Goal: Obtain resource: Download file/media

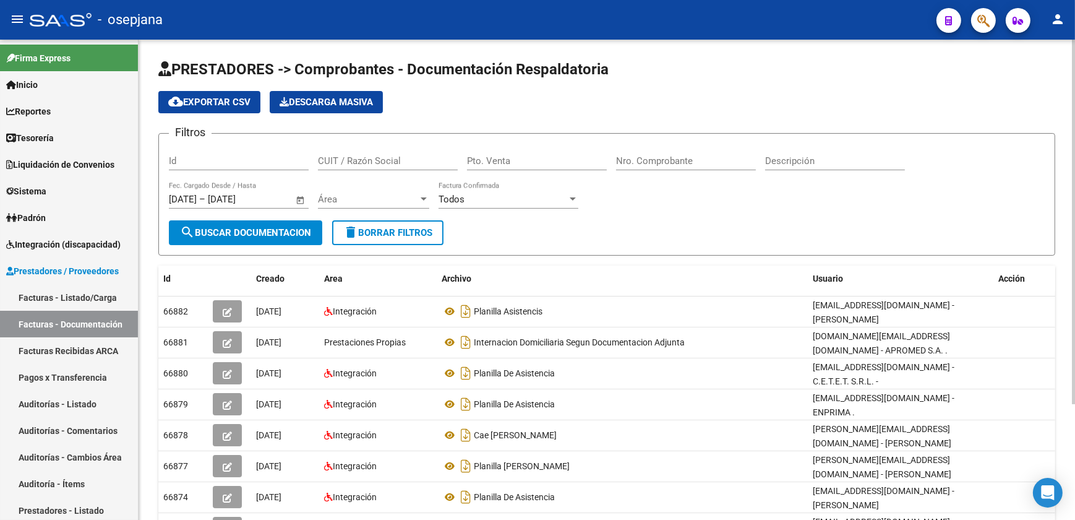
click at [356, 232] on mat-icon "delete" at bounding box center [350, 232] width 15 height 15
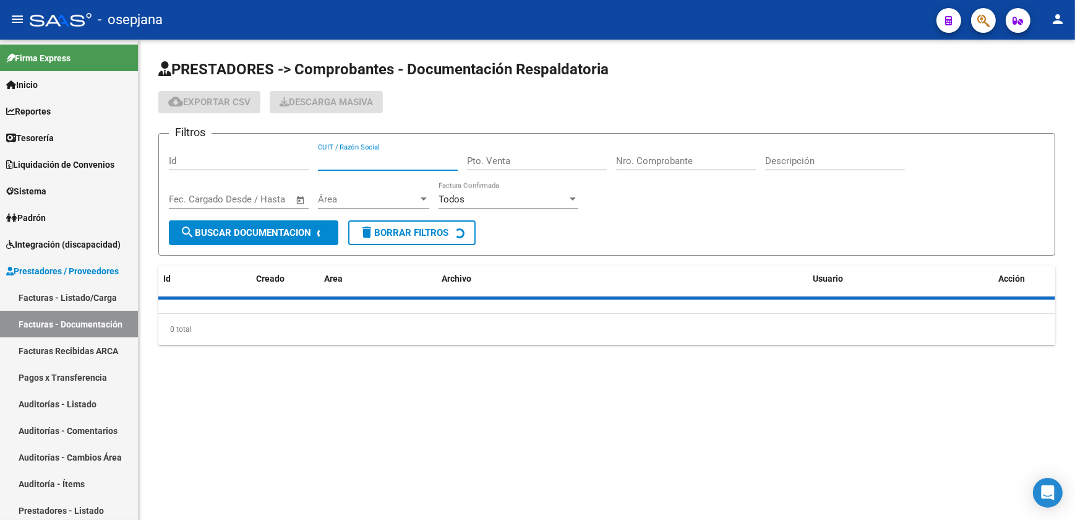
click at [371, 157] on input "CUIT / Razón Social" at bounding box center [388, 160] width 140 height 11
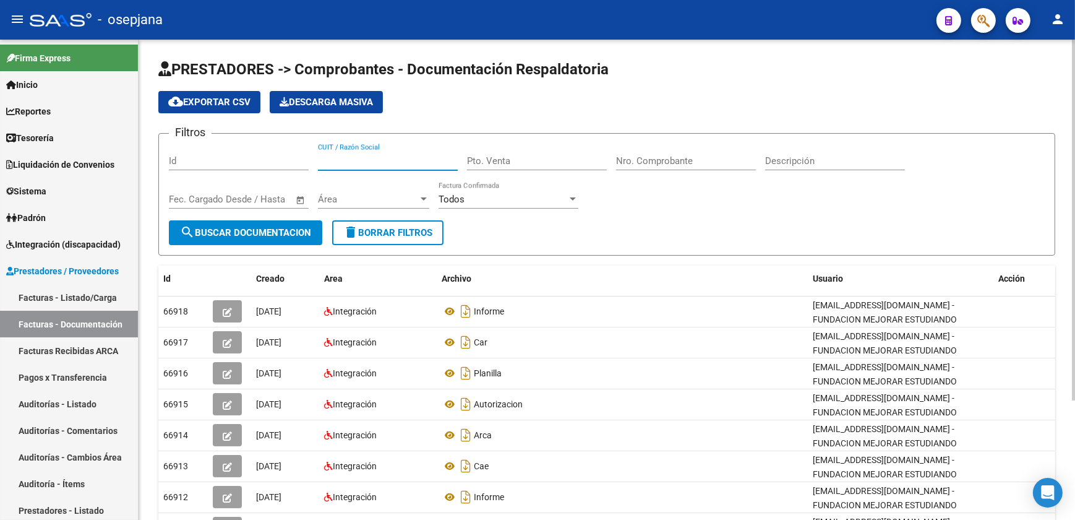
paste input "20298778743"
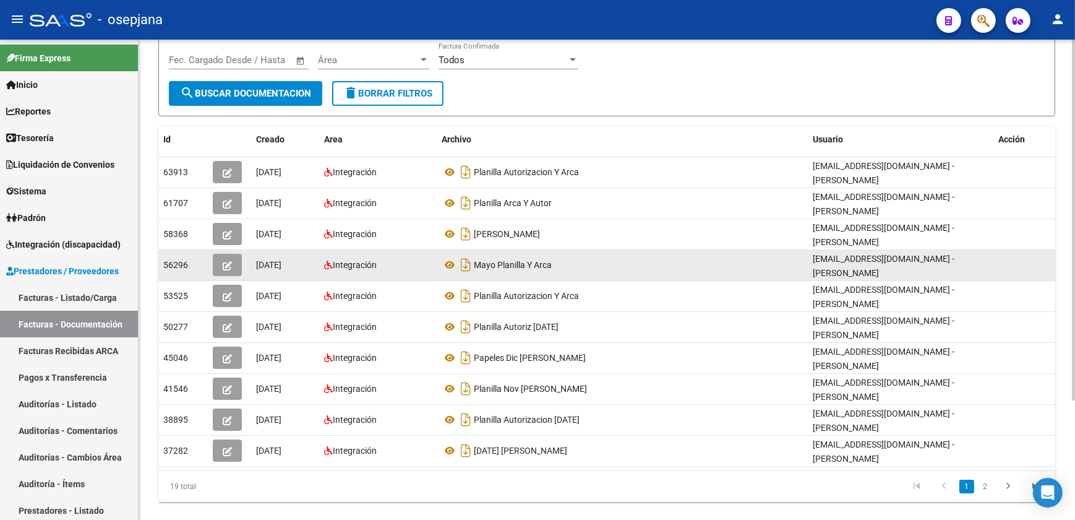
scroll to position [158, 0]
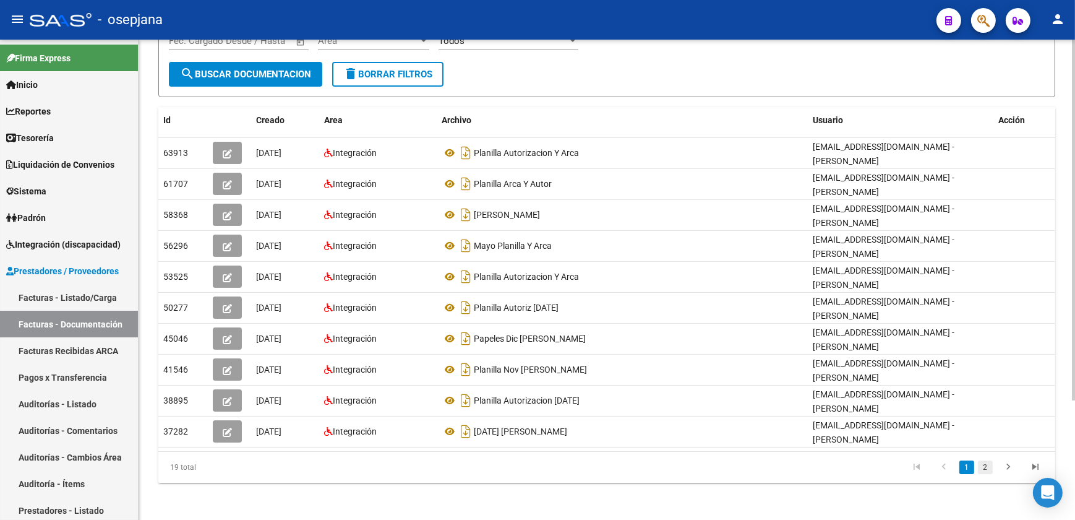
click at [990, 466] on link "2" at bounding box center [985, 467] width 15 height 14
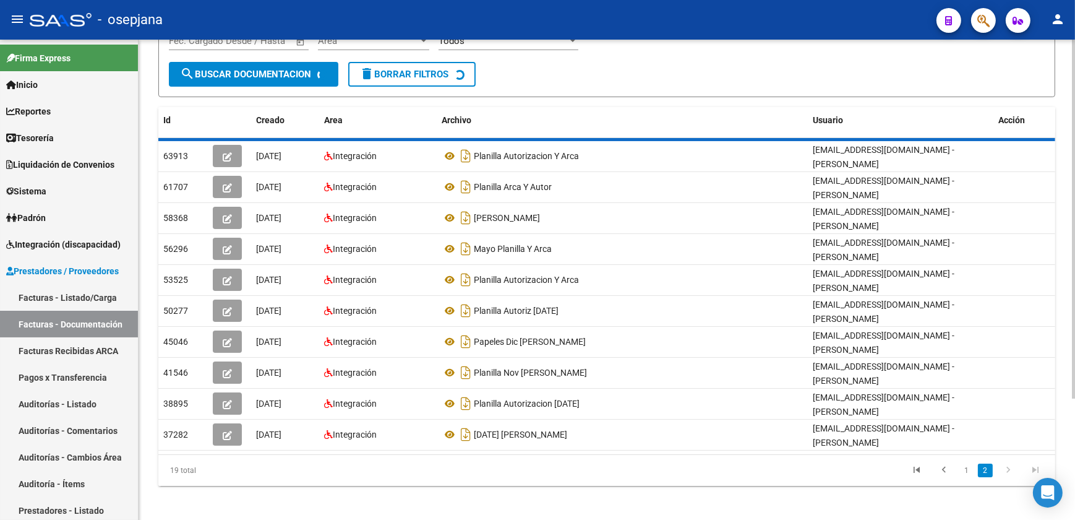
scroll to position [127, 0]
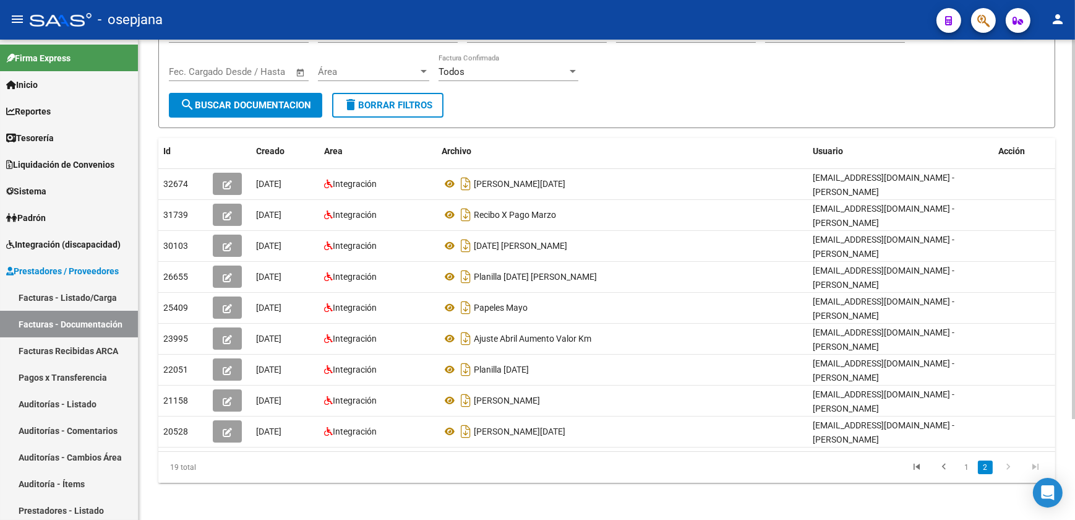
click at [1033, 80] on div "Filtros Id 20298778743 CUIT / Razón Social Pto. Venta Nro. Comprobante Descripc…" at bounding box center [607, 54] width 876 height 77
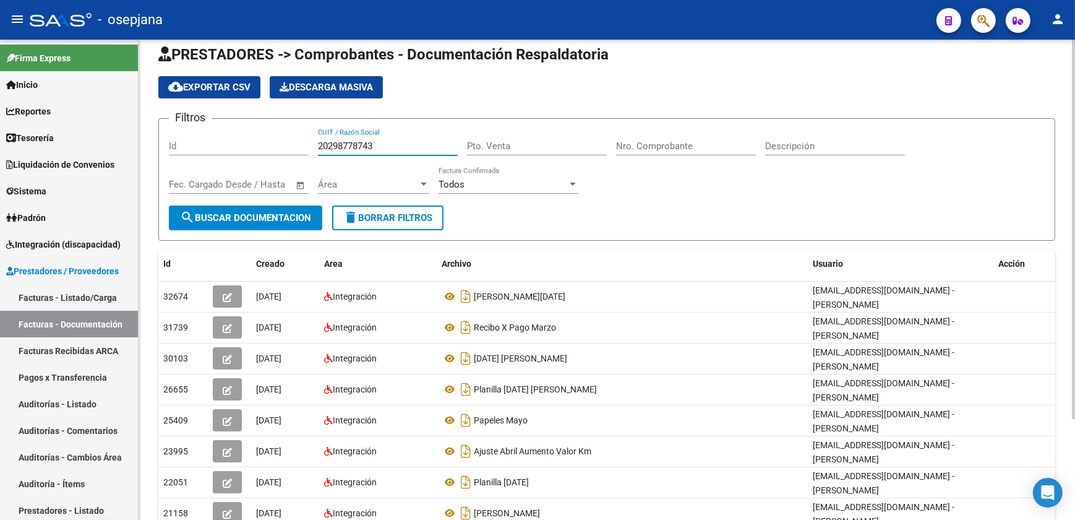
drag, startPoint x: 395, startPoint y: 142, endPoint x: 265, endPoint y: 134, distance: 129.5
click at [265, 134] on div "Filtros Id 20298778743 CUIT / Razón Social Pto. Venta Nro. Comprobante Descripc…" at bounding box center [607, 167] width 876 height 77
paste input "949740766"
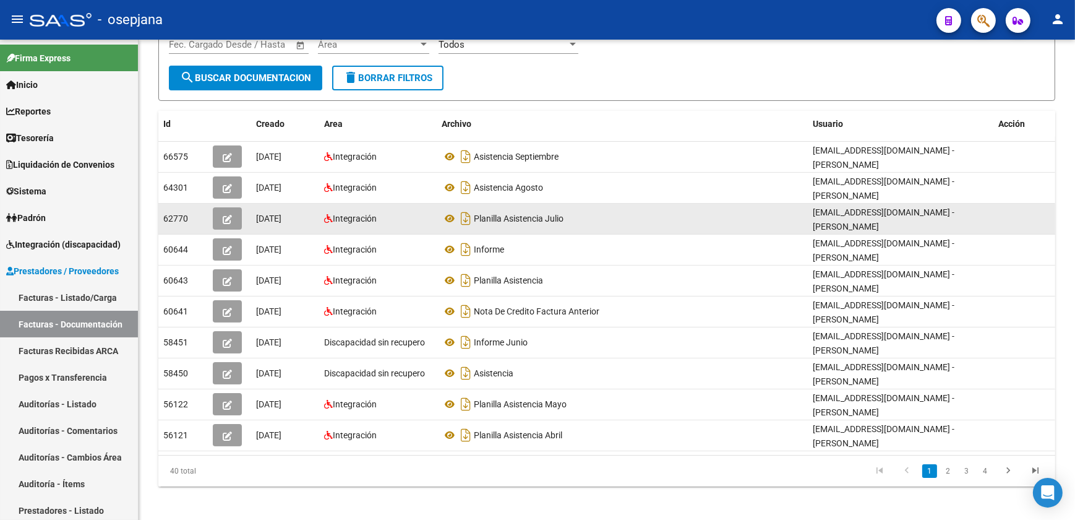
scroll to position [158, 0]
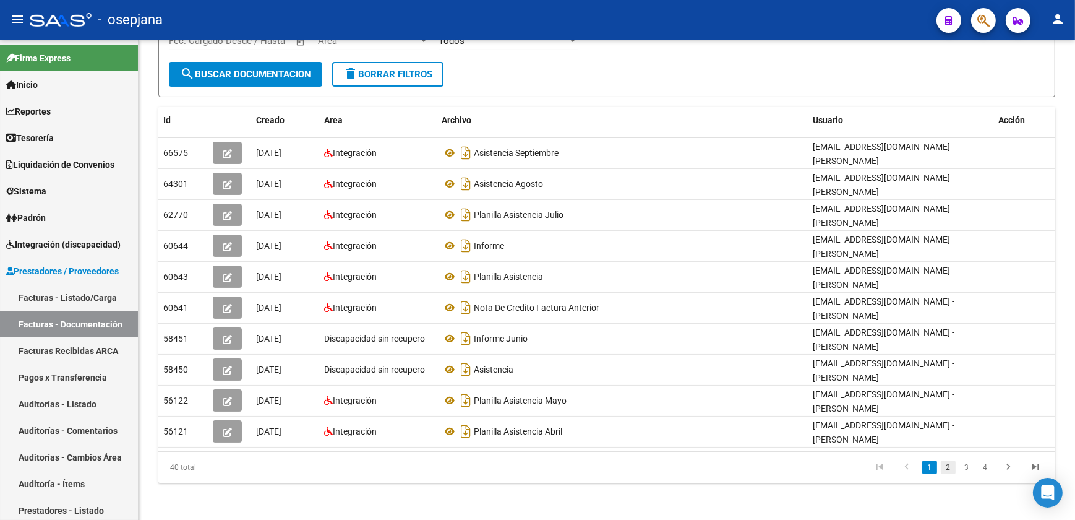
click at [947, 464] on link "2" at bounding box center [948, 467] width 15 height 14
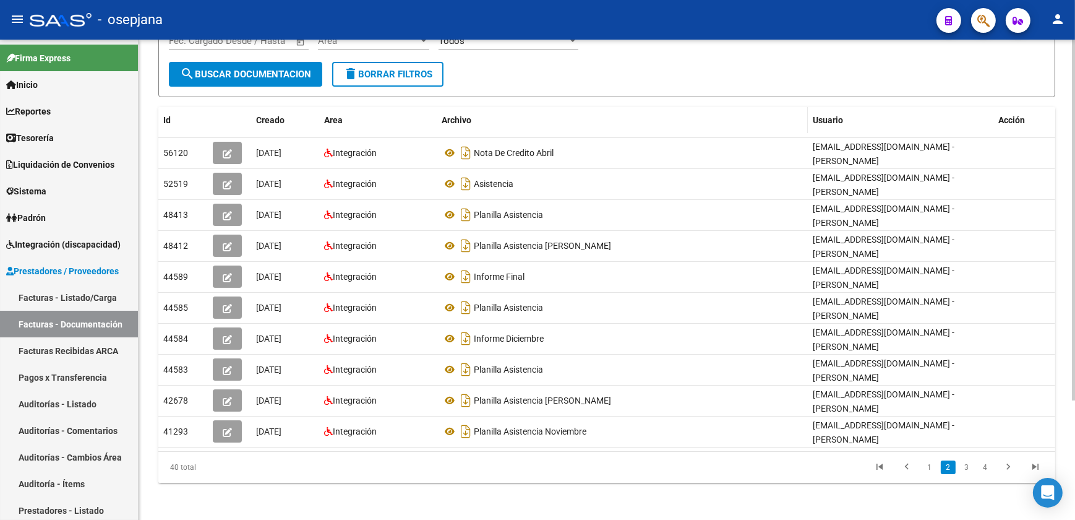
click at [645, 107] on datatable-header-cell "Archivo" at bounding box center [622, 120] width 371 height 27
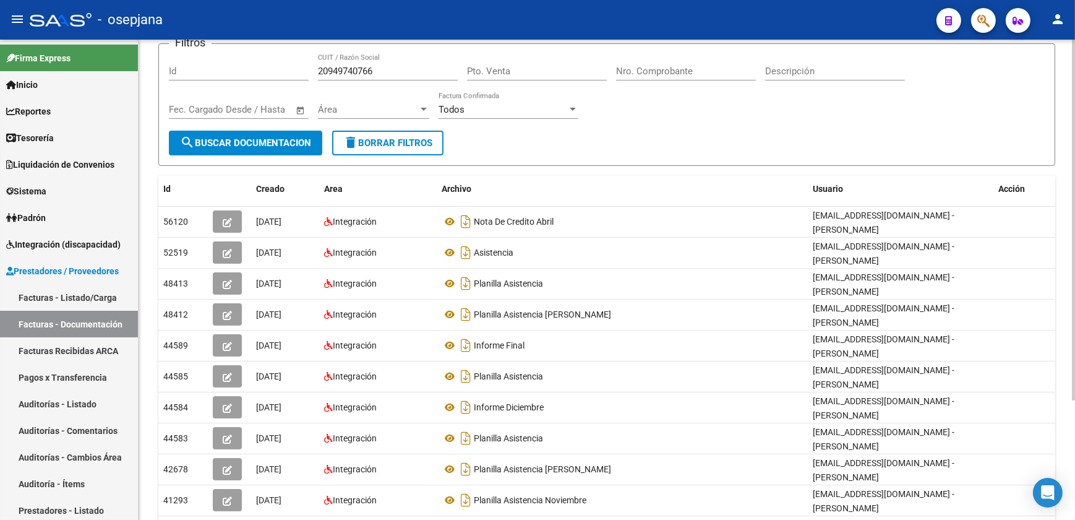
scroll to position [0, 0]
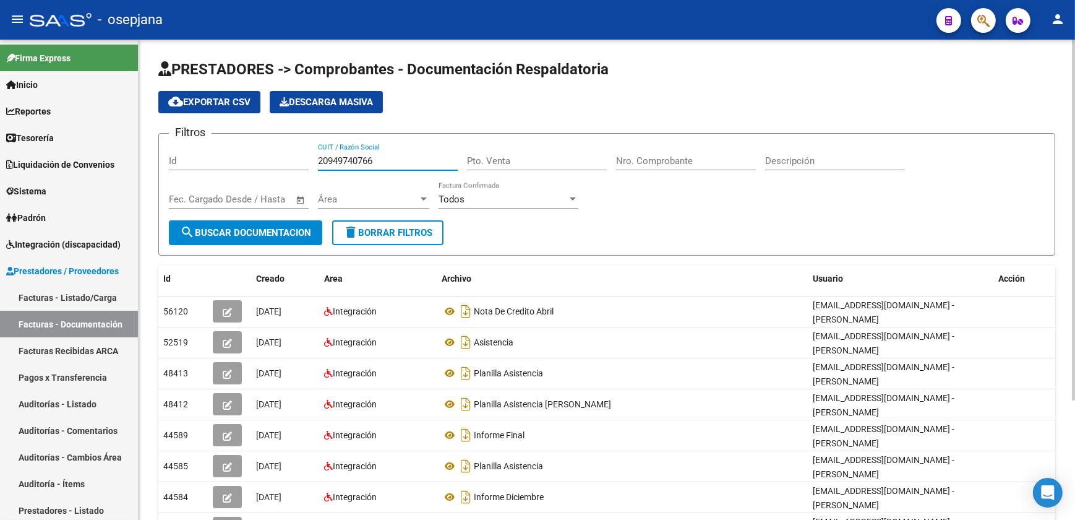
drag, startPoint x: 360, startPoint y: 154, endPoint x: 262, endPoint y: 148, distance: 97.9
click at [265, 149] on div "Filtros Id 20949740766 CUIT / Razón Social Pto. Venta Nro. Comprobante Descripc…" at bounding box center [607, 182] width 876 height 77
paste input "301015284"
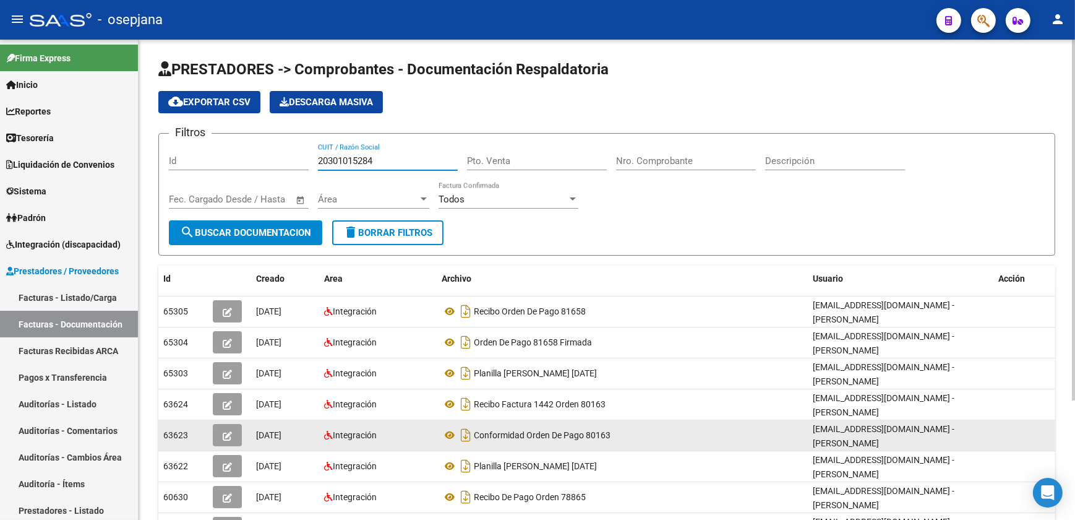
scroll to position [56, 0]
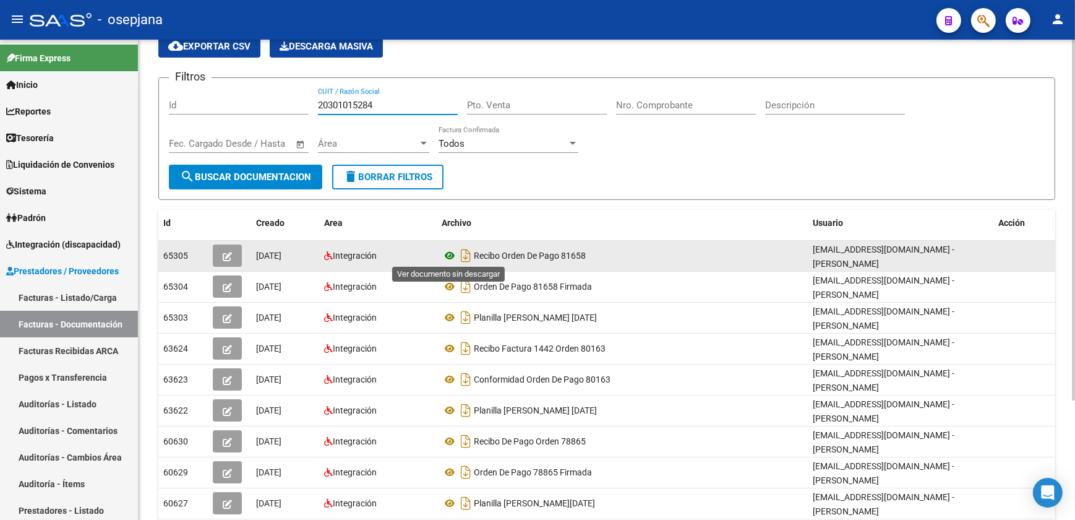
click at [447, 254] on icon at bounding box center [450, 255] width 16 height 15
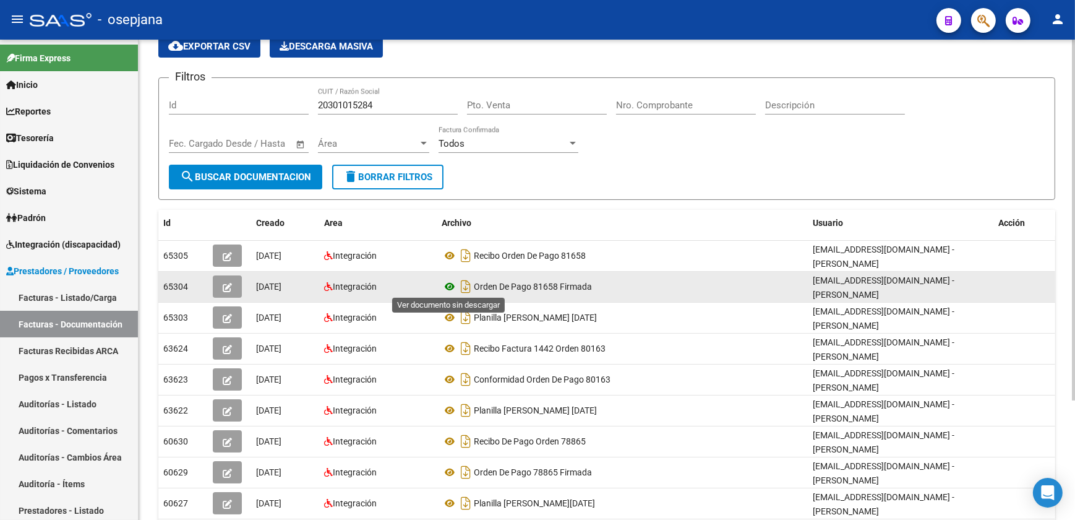
click at [449, 284] on icon at bounding box center [450, 286] width 16 height 15
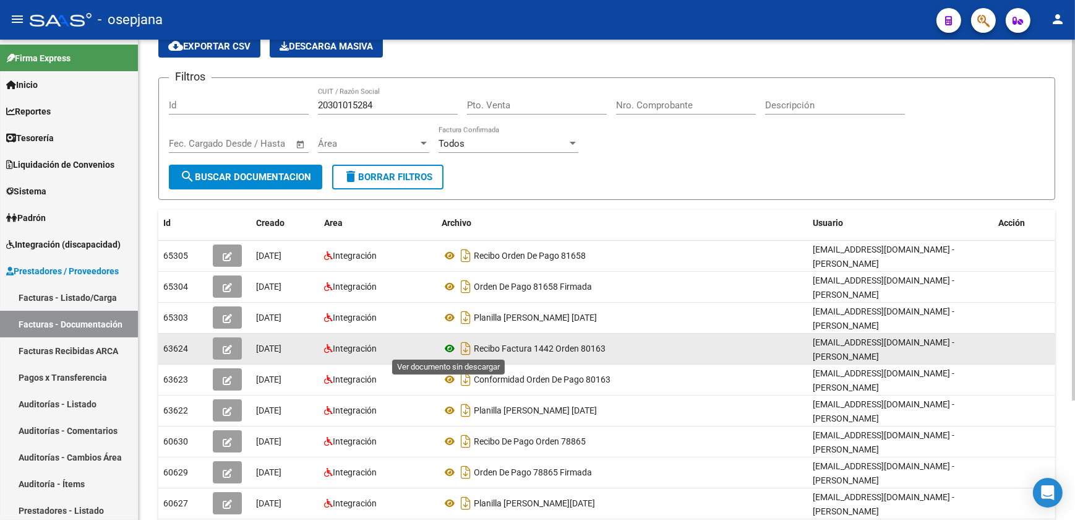
click at [445, 346] on icon at bounding box center [450, 348] width 16 height 15
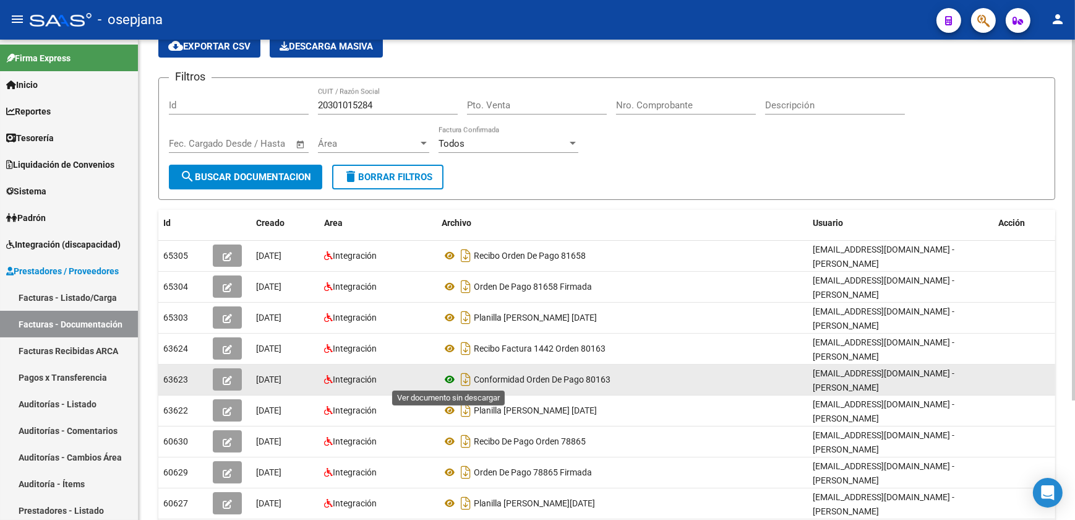
click at [449, 375] on icon at bounding box center [450, 379] width 16 height 15
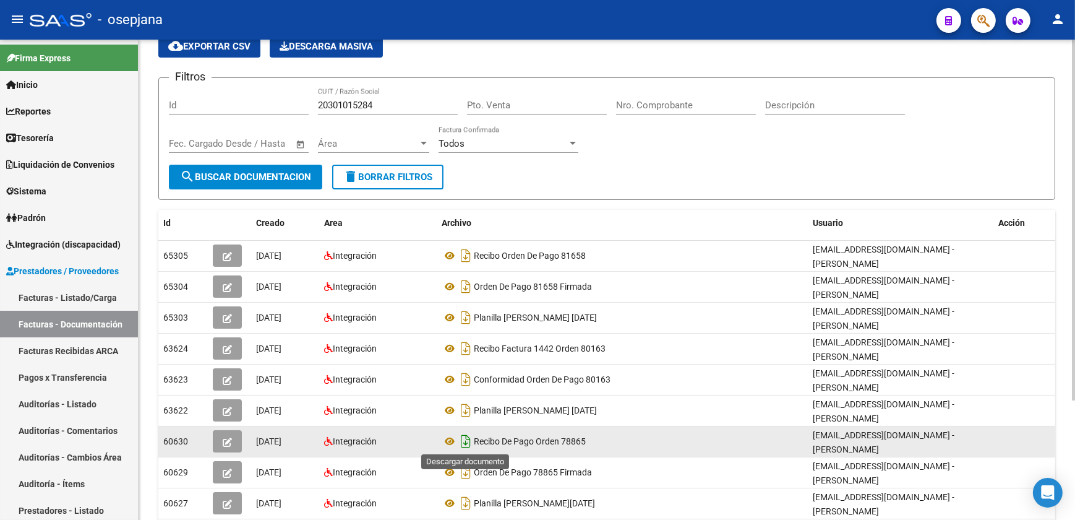
scroll to position [112, 0]
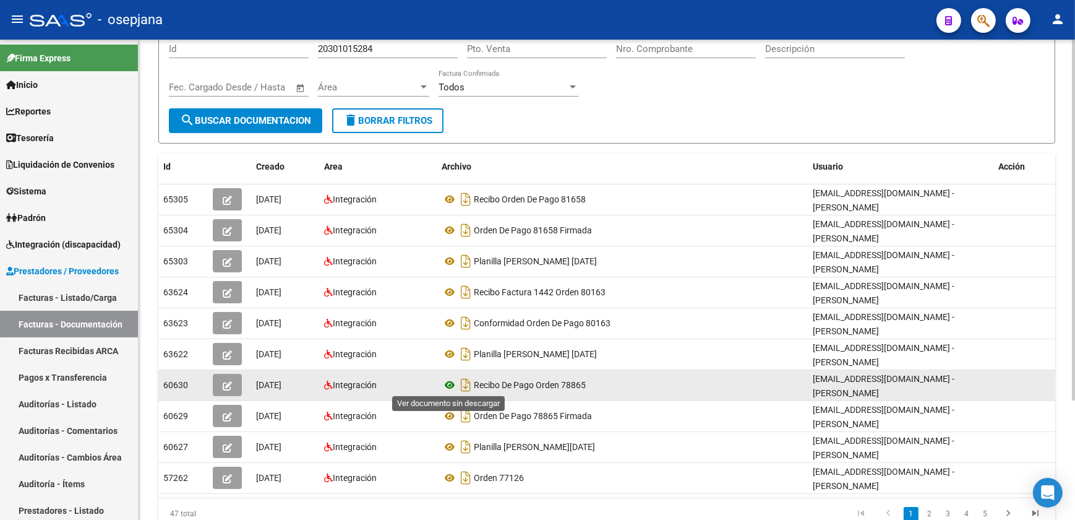
click at [451, 383] on icon at bounding box center [450, 384] width 16 height 15
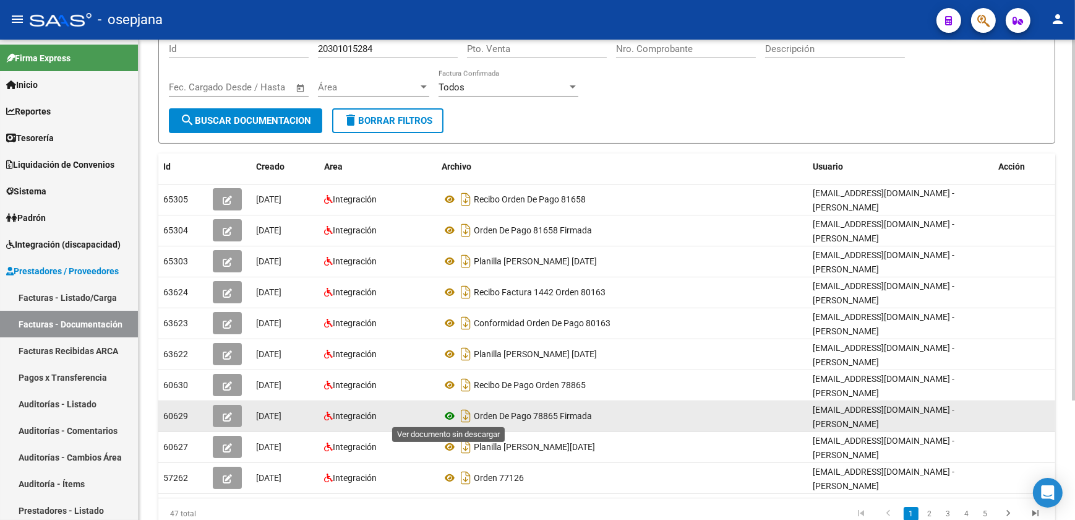
click at [450, 414] on icon at bounding box center [450, 415] width 16 height 15
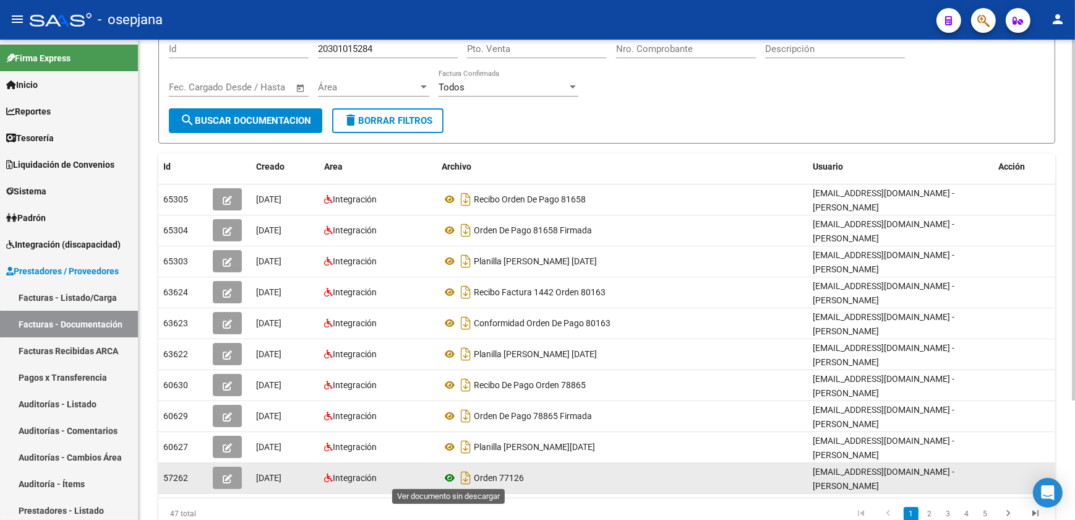
click at [449, 473] on icon at bounding box center [450, 477] width 16 height 15
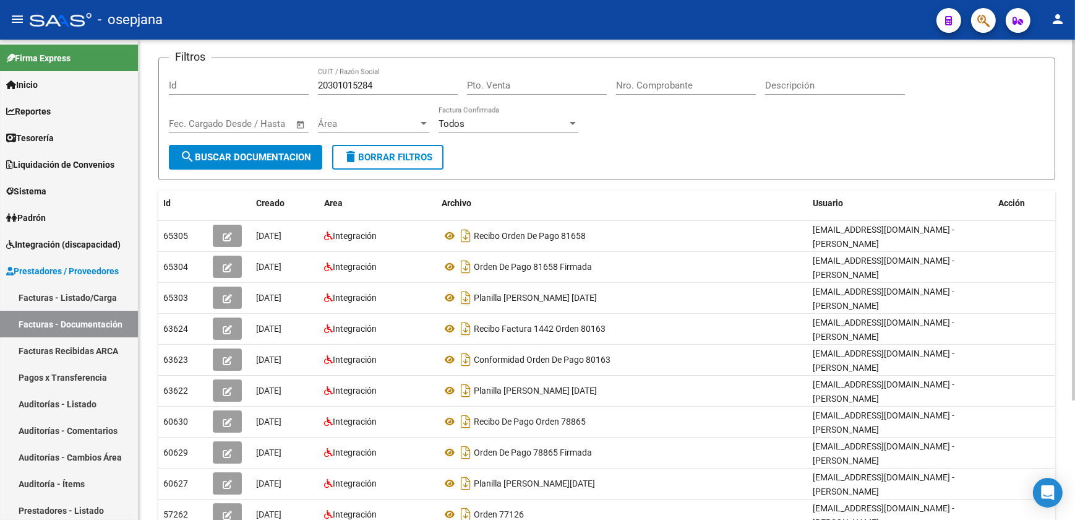
scroll to position [56, 0]
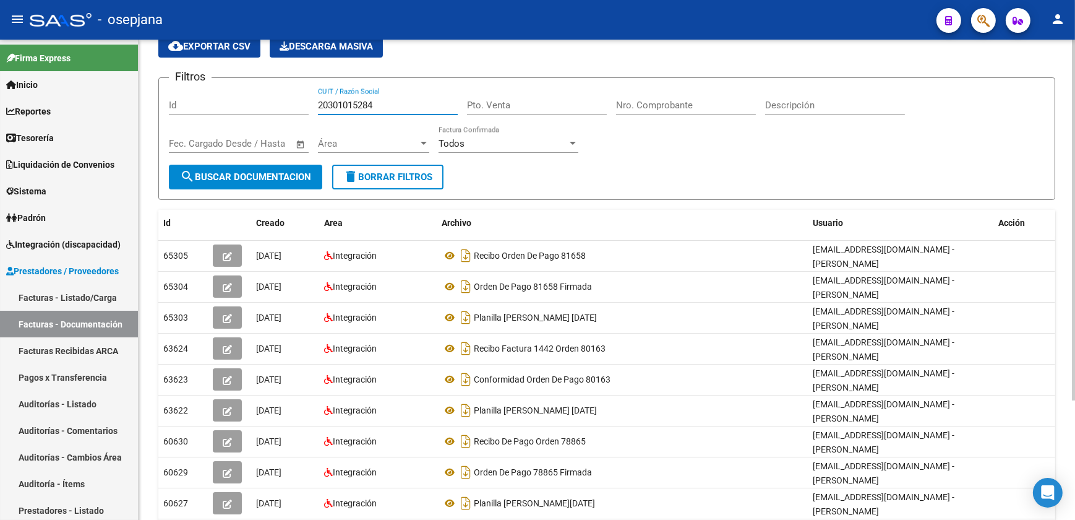
drag, startPoint x: 376, startPoint y: 104, endPoint x: 239, endPoint y: 94, distance: 137.7
click at [239, 94] on div "Filtros Id 20301015284 CUIT / Razón Social Pto. Venta Nro. Comprobante Descripc…" at bounding box center [607, 126] width 876 height 77
paste input "9075127"
type input "20390751274"
click at [276, 179] on span "search Buscar Documentacion" at bounding box center [245, 176] width 131 height 11
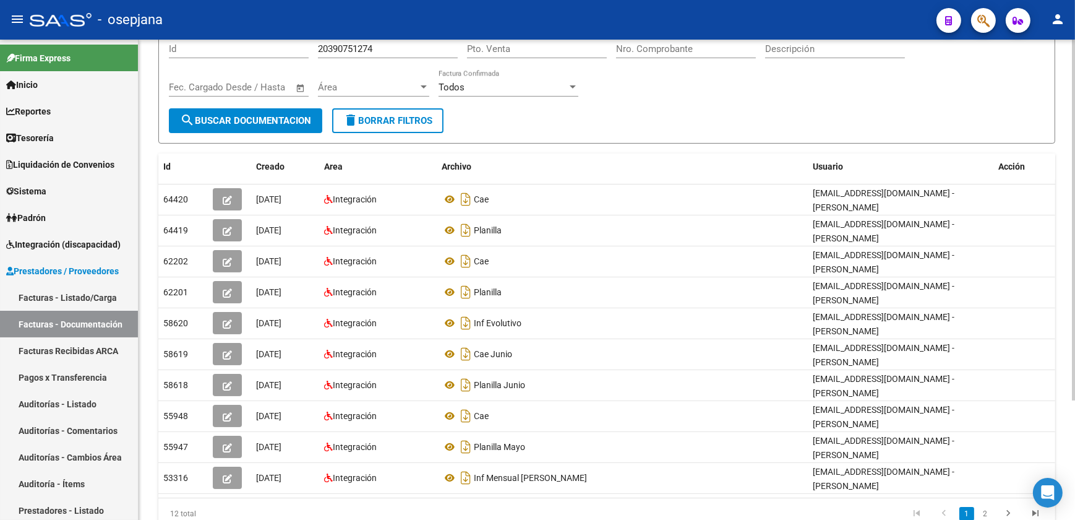
scroll to position [158, 0]
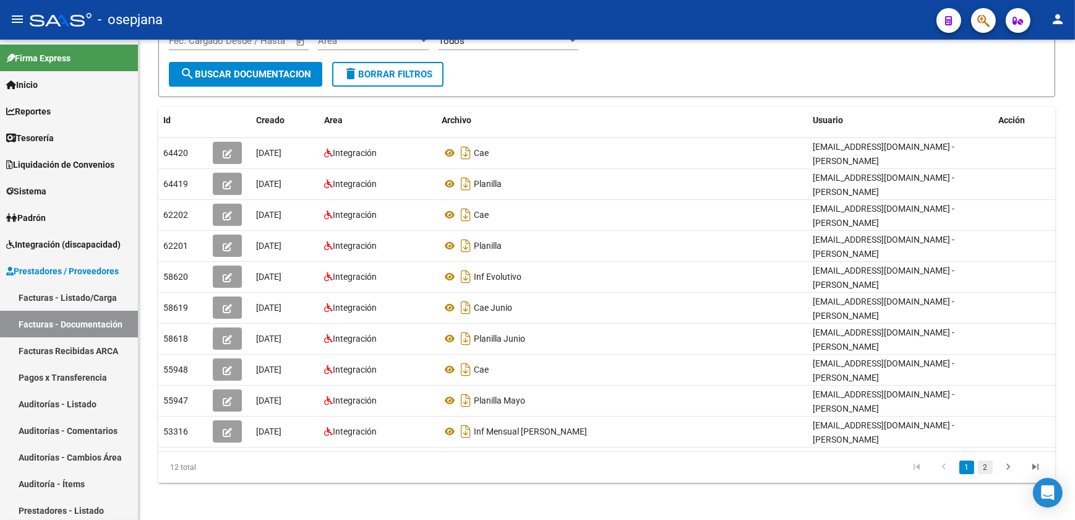
click at [987, 465] on link "2" at bounding box center [985, 467] width 15 height 14
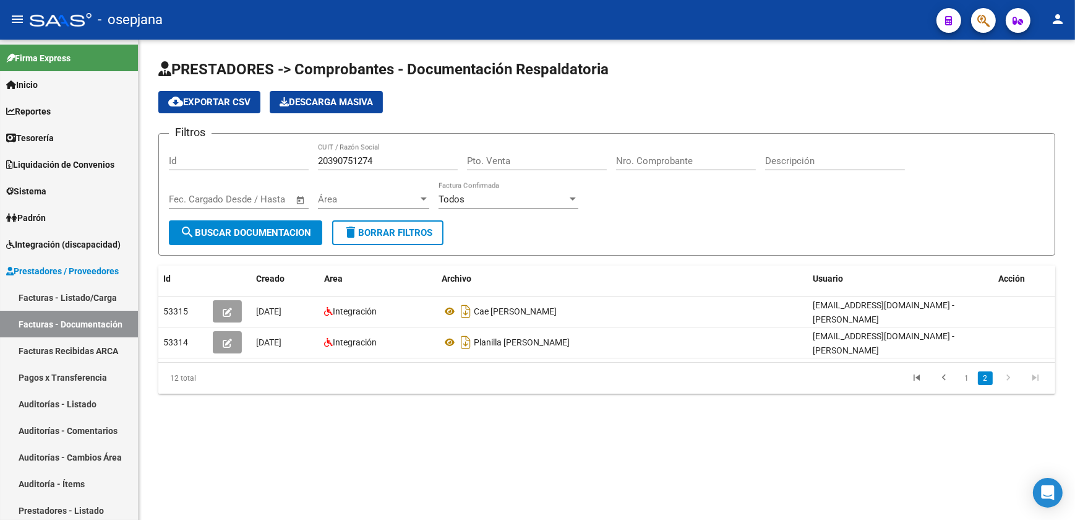
scroll to position [0, 0]
